Goal: Task Accomplishment & Management: Manage account settings

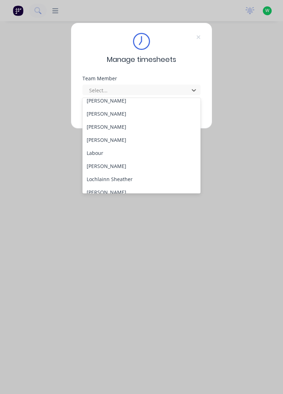
scroll to position [222, 0]
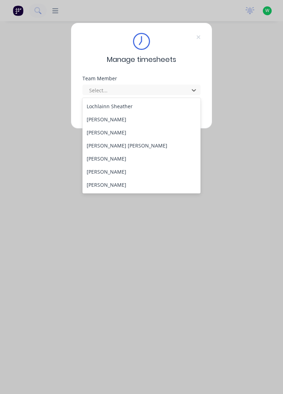
click at [123, 117] on div "[PERSON_NAME]" at bounding box center [141, 119] width 118 height 13
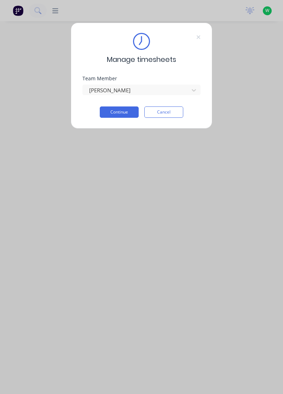
click at [127, 111] on button "Continue" at bounding box center [119, 111] width 39 height 11
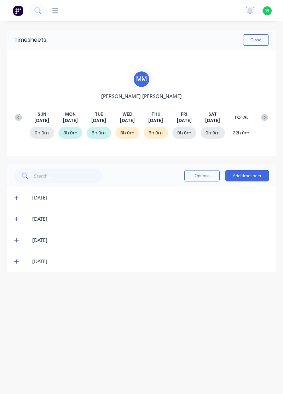
click at [19, 261] on span at bounding box center [17, 261] width 7 height 7
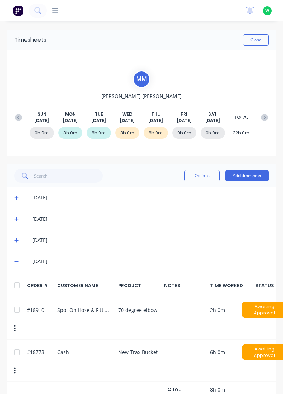
click at [17, 307] on div at bounding box center [17, 309] width 14 height 14
click at [205, 175] on button "Options" at bounding box center [201, 175] width 35 height 11
click at [171, 192] on div "Delete" at bounding box center [186, 194] width 54 height 10
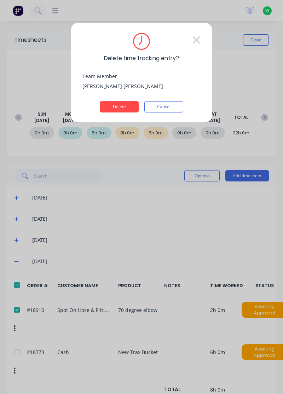
click at [125, 106] on button "Delete" at bounding box center [119, 106] width 39 height 11
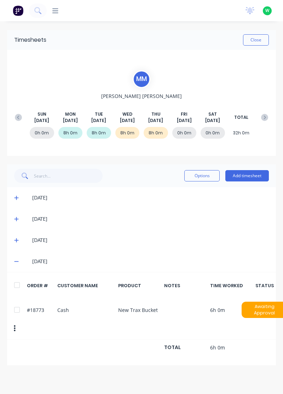
click at [253, 176] on button "Add timesheet" at bounding box center [246, 175] width 43 height 11
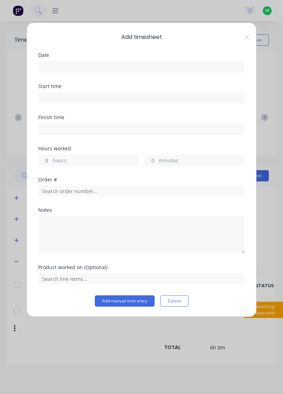
click at [49, 63] on input at bounding box center [142, 66] width 206 height 11
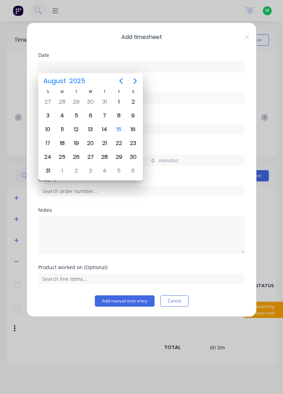
click at [104, 127] on div "14" at bounding box center [104, 129] width 11 height 11
type input "[DATE]"
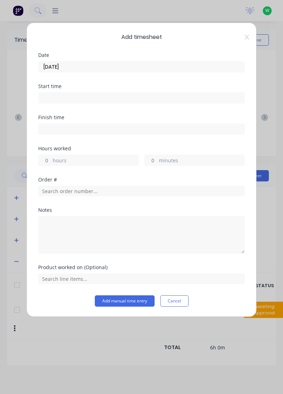
click at [48, 158] on input "hours" at bounding box center [45, 160] width 12 height 11
type input "2"
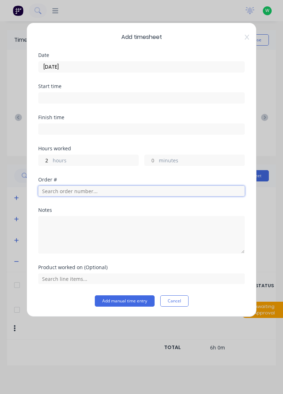
click at [50, 193] on input "text" at bounding box center [141, 190] width 206 height 11
type input "19030"
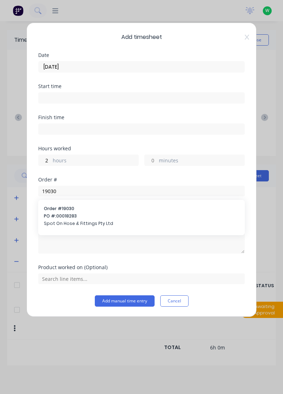
click at [69, 220] on span "Spot On Hose & Fittings Pty Ltd" at bounding box center [141, 223] width 195 height 6
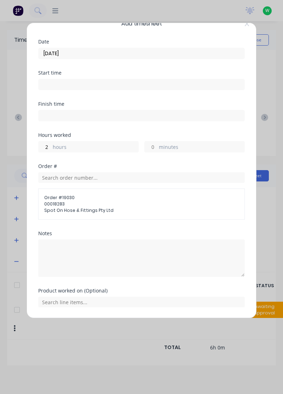
scroll to position [34, 0]
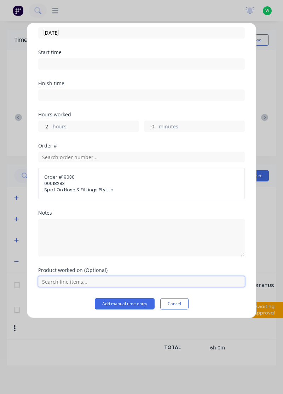
click at [88, 282] on input "text" at bounding box center [141, 281] width 206 height 11
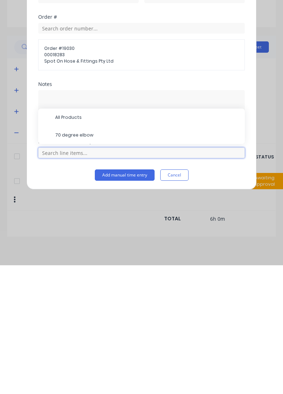
scroll to position [19, 0]
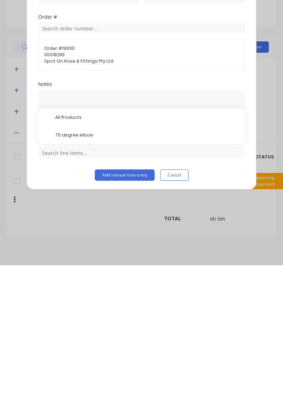
click at [86, 265] on span "70 degree elbow" at bounding box center [147, 263] width 184 height 6
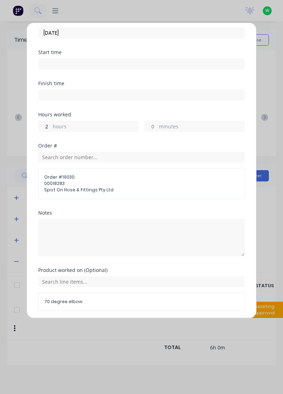
scroll to position [58, 0]
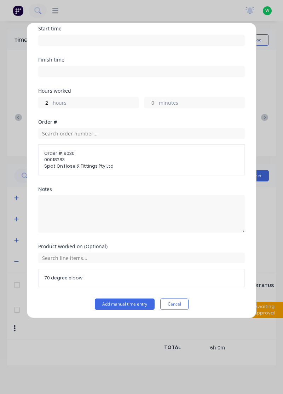
click at [130, 302] on button "Add manual time entry" at bounding box center [125, 303] width 60 height 11
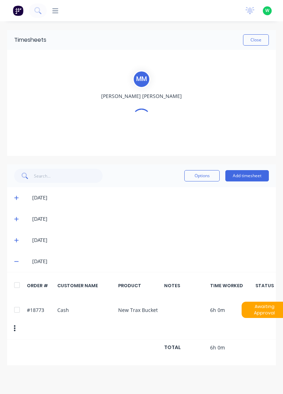
scroll to position [0, 0]
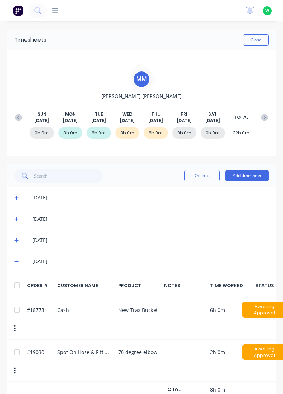
click at [259, 39] on button "Close" at bounding box center [256, 39] width 26 height 11
